Goal: Task Accomplishment & Management: Manage account settings

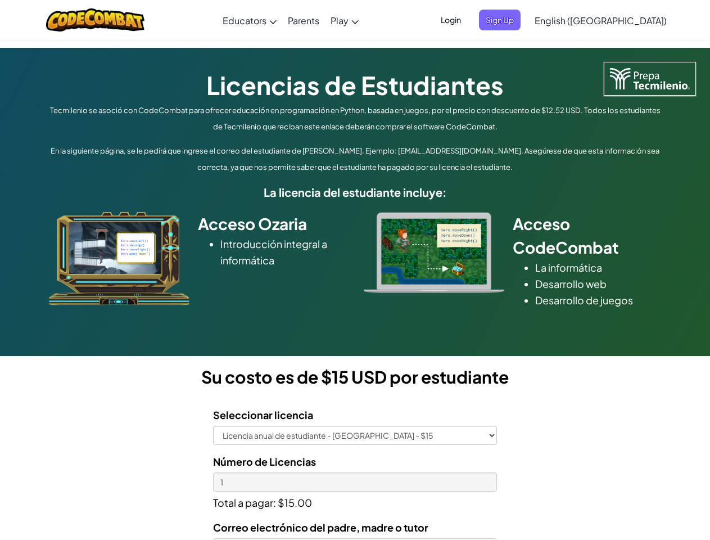
click at [355, 270] on div at bounding box center [433, 252] width 157 height 81
click at [468, 20] on span "Login" at bounding box center [451, 20] width 34 height 21
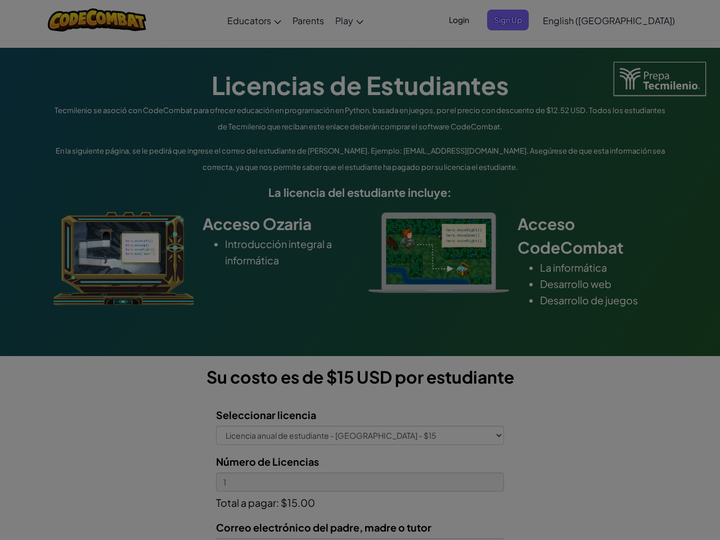
click at [519, 20] on div at bounding box center [360, 270] width 720 height 540
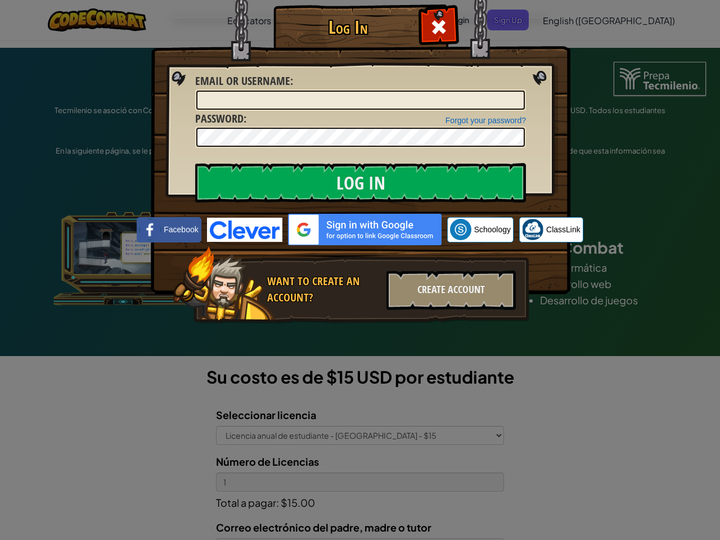
click at [569, 20] on div "Log In Unknown Error Email or Username : Forgot your password? Password : Log I…" at bounding box center [360, 270] width 720 height 540
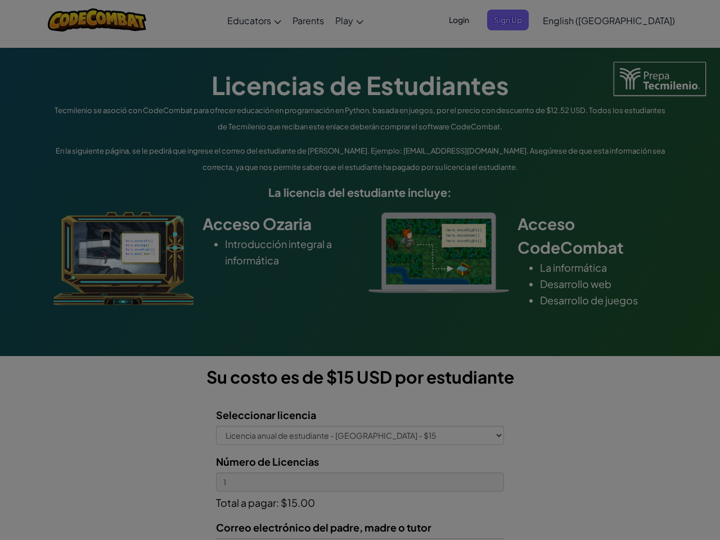
click at [569, 20] on div "Log In Unknown Error Email or Username : Forgot your password? Password : Log I…" at bounding box center [360, 270] width 720 height 540
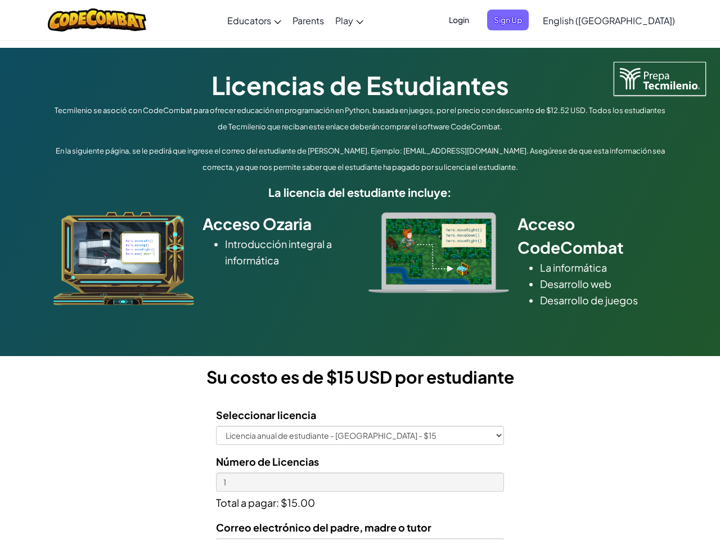
click at [629, 20] on div at bounding box center [360, 270] width 720 height 540
